Goal: Information Seeking & Learning: Compare options

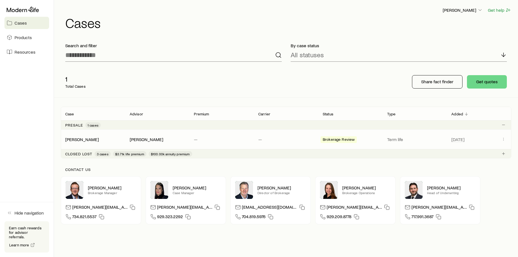
click at [351, 138] on span "Brokerage Review" at bounding box center [339, 140] width 32 height 6
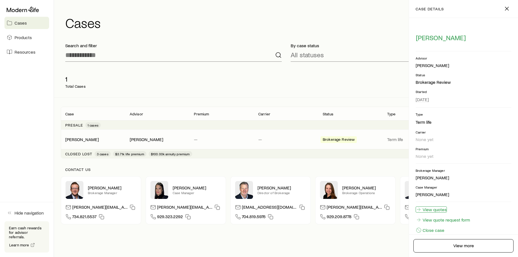
click at [430, 208] on link "View quotes" at bounding box center [431, 209] width 31 height 6
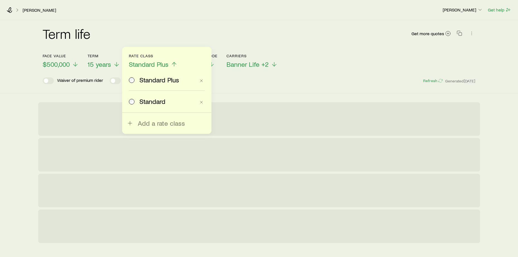
click at [168, 79] on span "Standard Plus" at bounding box center [159, 80] width 40 height 8
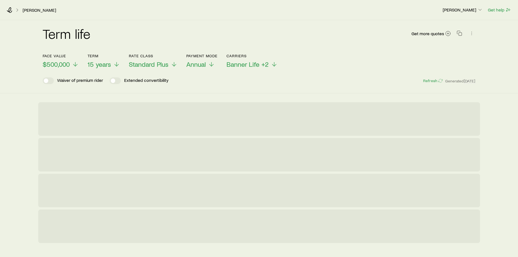
click at [247, 77] on div "Waiver of premium rider Extended convertibility Refresh Generated [DATE]" at bounding box center [259, 80] width 433 height 7
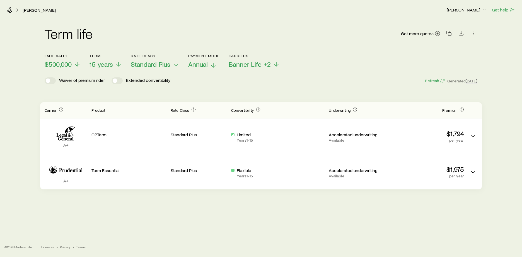
click at [211, 62] on icon at bounding box center [213, 65] width 7 height 7
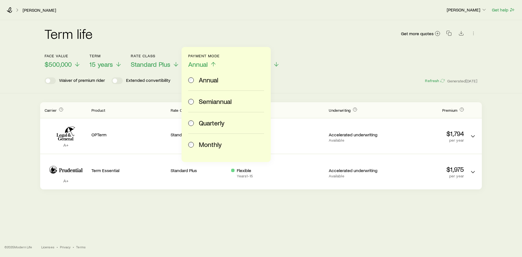
click at [208, 143] on span "Monthly" at bounding box center [210, 144] width 23 height 8
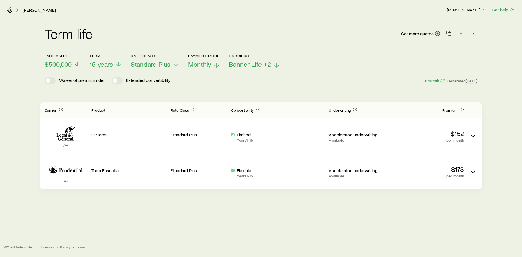
click at [243, 65] on span "Banner Life +2" at bounding box center [250, 64] width 42 height 8
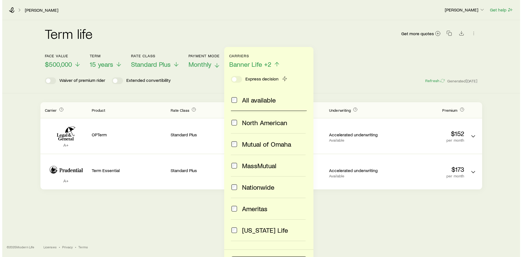
scroll to position [177, 0]
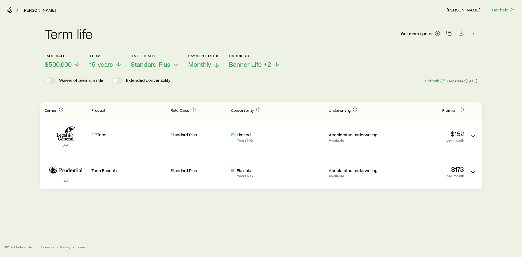
click at [329, 61] on div "Face value $500,000 Term 15 years Rate Class Standard Plus Payment Mode Monthly…" at bounding box center [261, 57] width 433 height 21
click at [61, 65] on span "$500,000" at bounding box center [58, 64] width 27 height 8
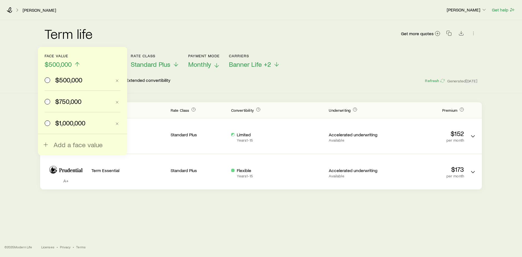
click at [59, 97] on span "$750,000" at bounding box center [68, 101] width 26 height 8
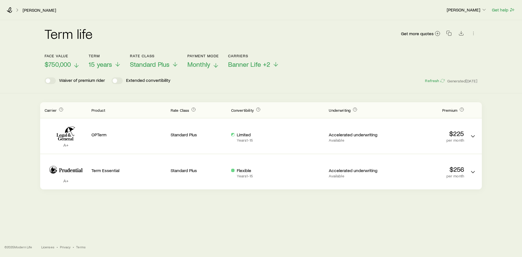
click at [58, 62] on span "$750,000" at bounding box center [58, 64] width 26 height 8
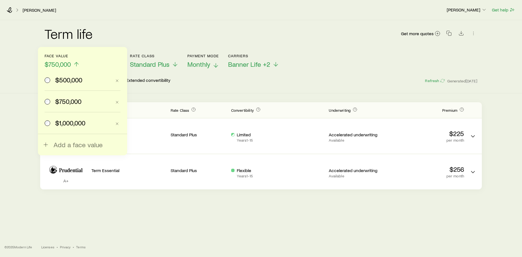
click at [57, 78] on span "$500,000" at bounding box center [68, 80] width 27 height 8
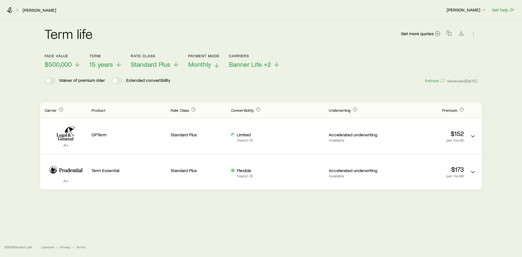
click at [56, 78] on label at bounding box center [50, 80] width 11 height 7
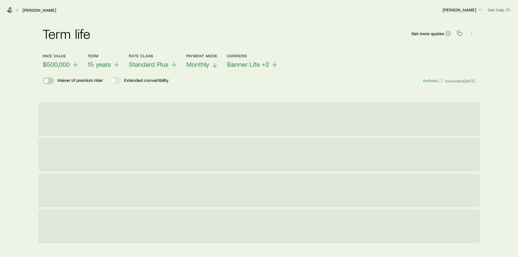
click at [49, 81] on span at bounding box center [48, 80] width 11 height 7
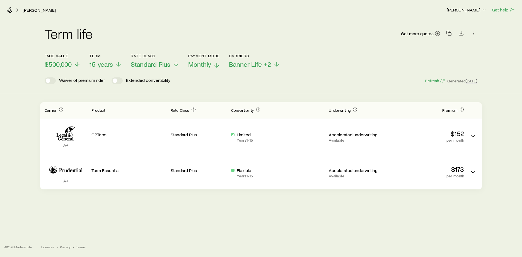
click at [74, 79] on p "Waiver of premium rider" at bounding box center [82, 80] width 46 height 7
click at [47, 82] on span at bounding box center [50, 80] width 11 height 7
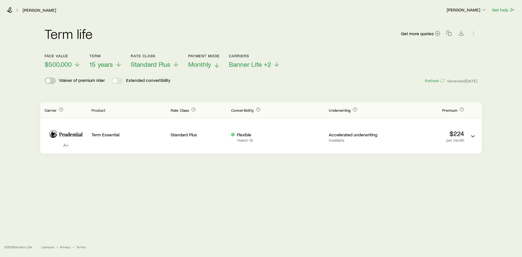
click at [48, 81] on span at bounding box center [48, 80] width 4 height 4
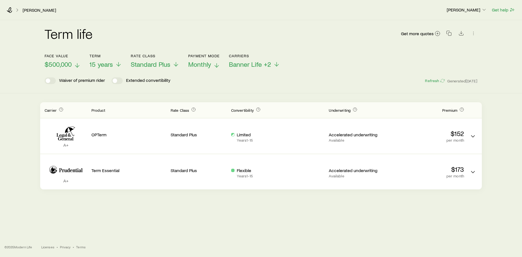
click at [62, 66] on span "$500,000" at bounding box center [58, 64] width 27 height 8
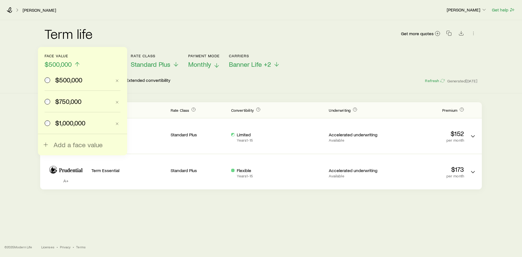
click at [65, 99] on span "$750,000" at bounding box center [68, 101] width 26 height 8
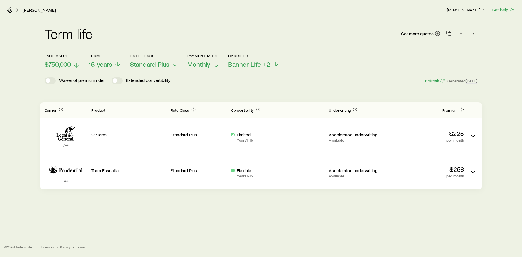
click at [54, 65] on span "$750,000" at bounding box center [58, 64] width 26 height 8
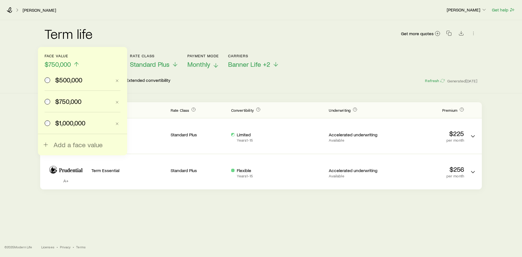
click at [67, 128] on label "$1,000,000" at bounding box center [78, 122] width 67 height 21
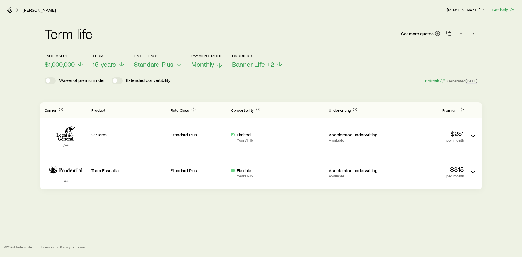
click at [324, 9] on div "[PERSON_NAME]" at bounding box center [224, 10] width 435 height 6
